Goal: Task Accomplishment & Management: Complete application form

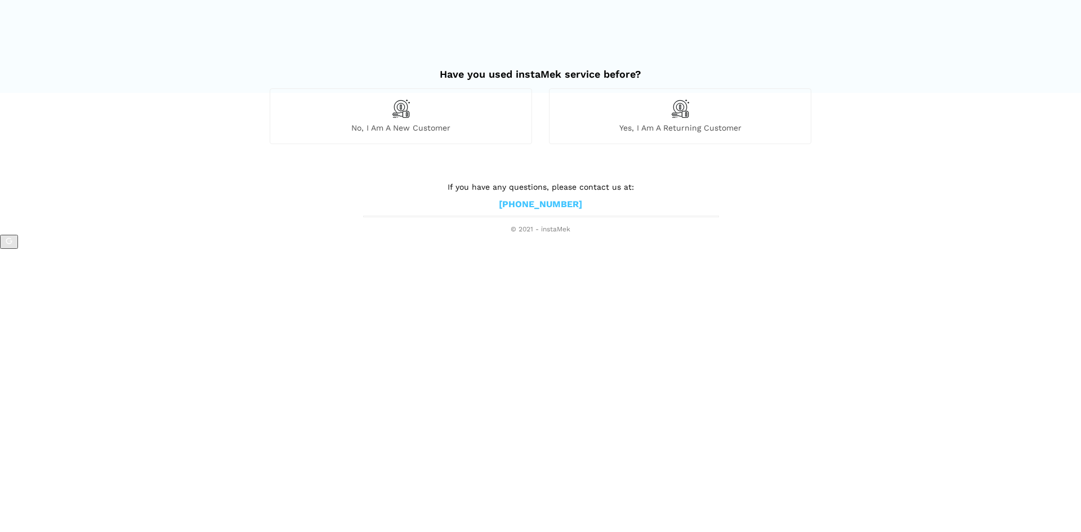
click at [402, 109] on img at bounding box center [400, 108] width 19 height 19
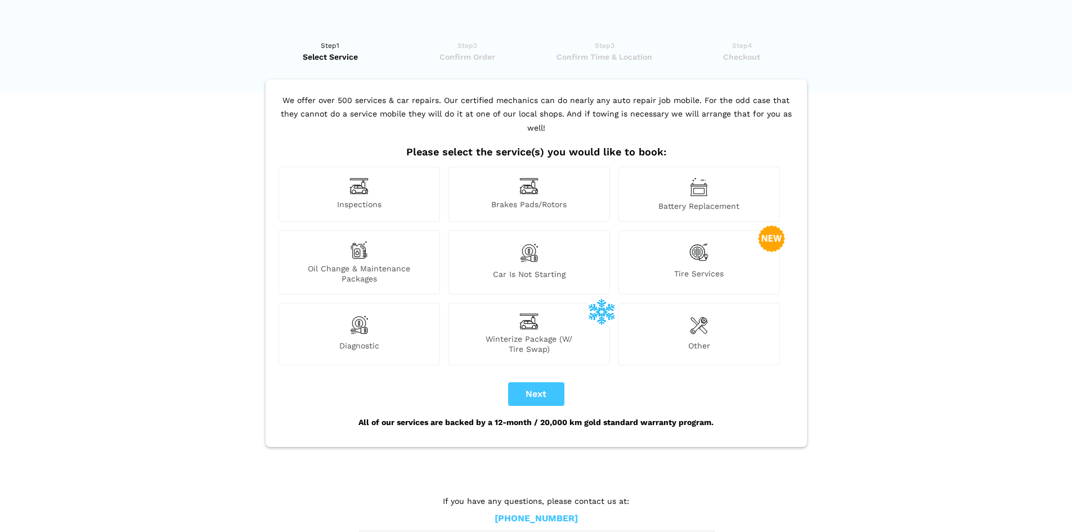
click at [357, 313] on img at bounding box center [359, 324] width 19 height 23
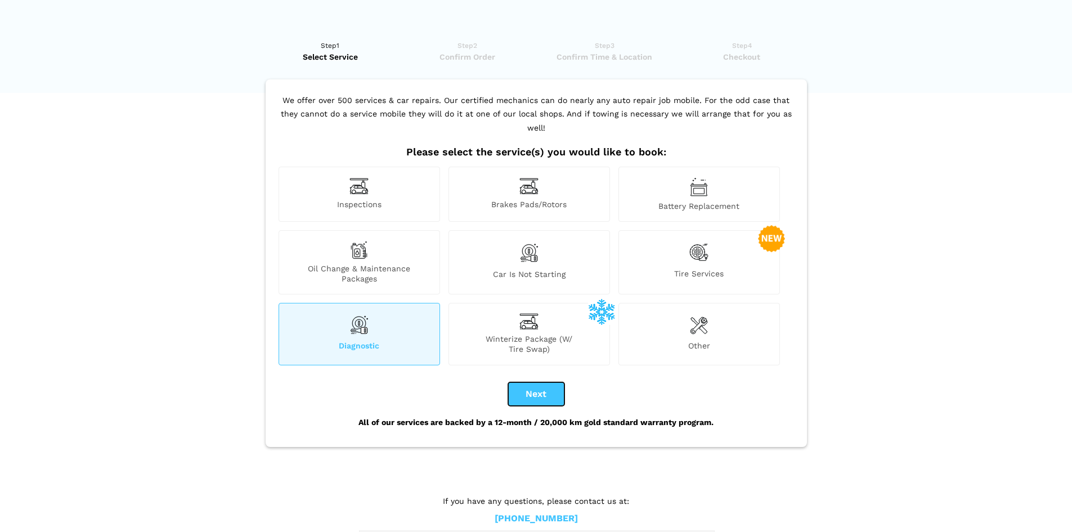
click at [536, 382] on button "Next" at bounding box center [536, 394] width 56 height 24
checkbox input "true"
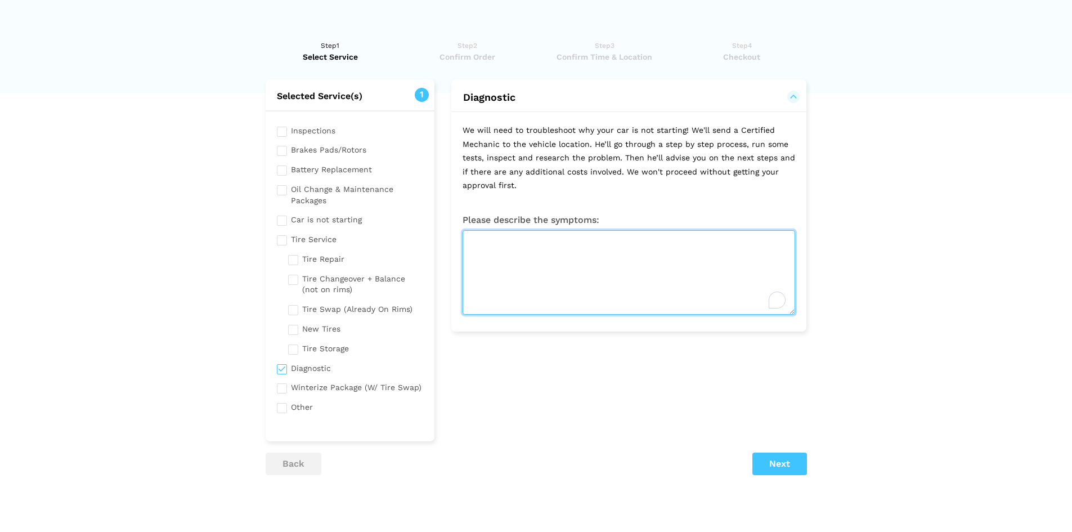
paste textarea "Hi, looking for a quote regarding my 1989 Chevy Cavalier Z24 2.8L Convertible. …"
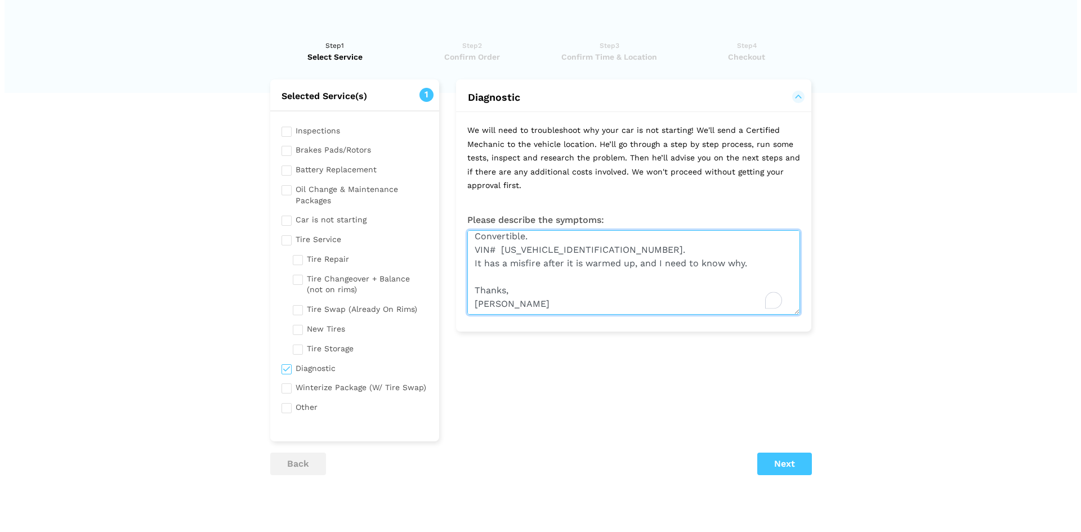
scroll to position [32, 0]
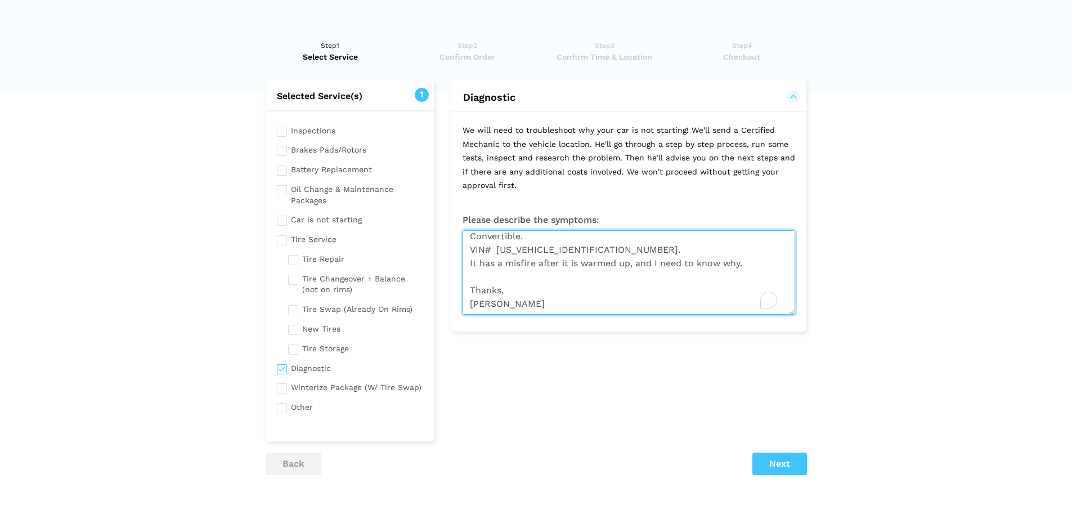
type textarea "Hi, looking for a quote regarding my 1989 Chevy Cavalier Z24 2.8L Convertible. …"
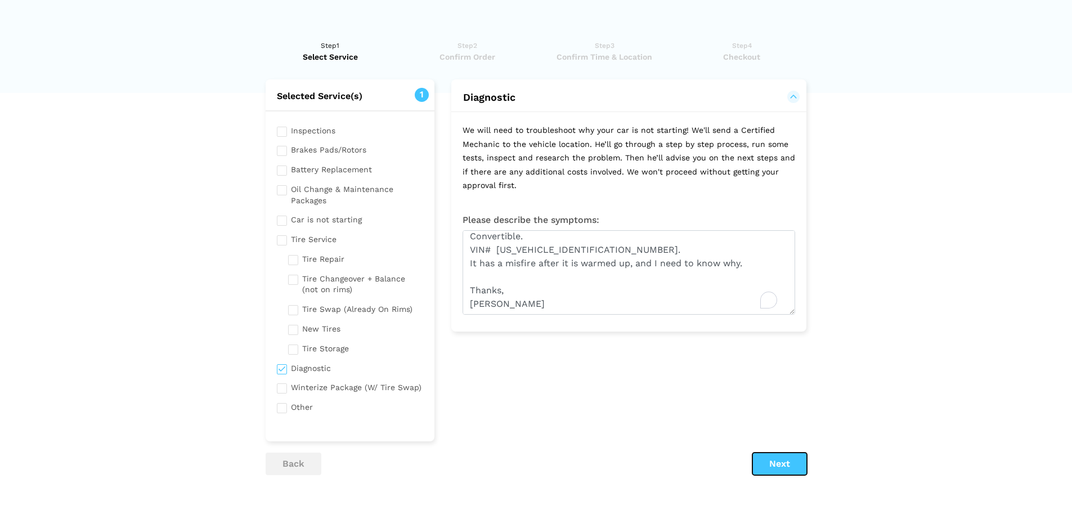
click at [783, 466] on button "Next" at bounding box center [779, 464] width 55 height 23
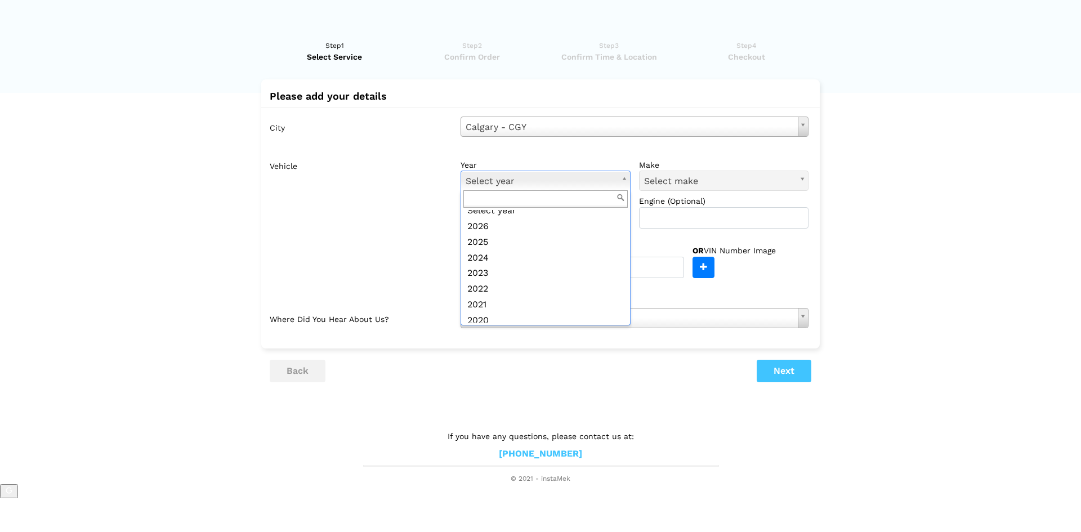
scroll to position [0, 0]
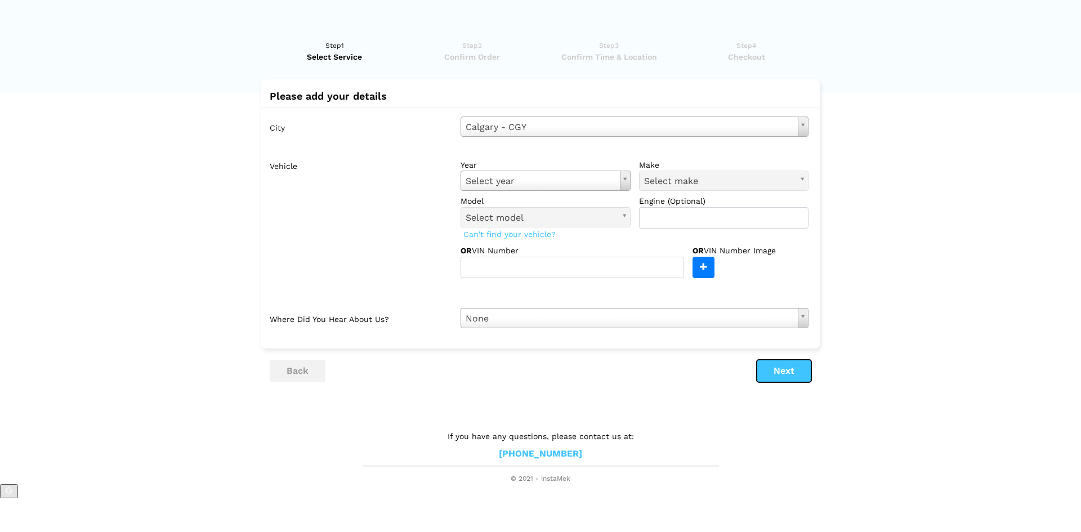
click at [777, 368] on button "Next" at bounding box center [783, 371] width 55 height 23
